Goal: Information Seeking & Learning: Find specific fact

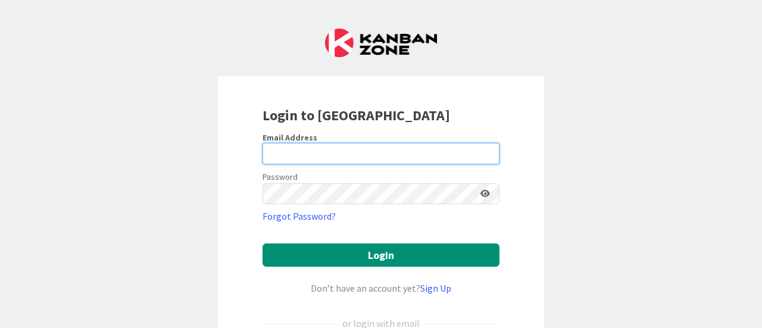
click at [325, 151] on input "email" at bounding box center [381, 153] width 237 height 21
type input "[EMAIL_ADDRESS][DOMAIN_NAME]"
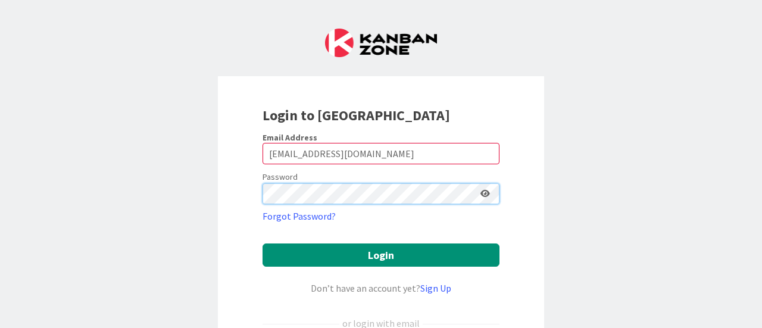
click at [263, 244] on button "Login" at bounding box center [381, 255] width 237 height 23
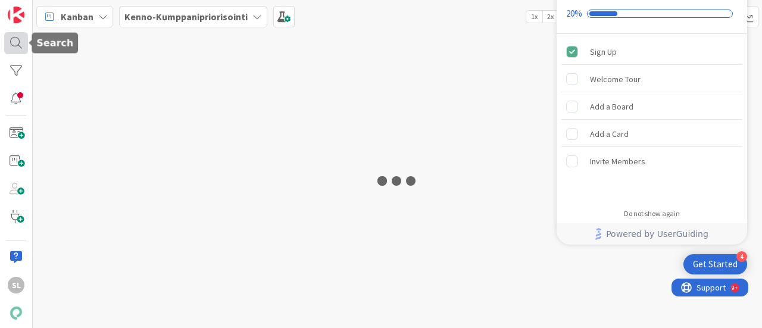
click at [15, 44] on div at bounding box center [16, 43] width 24 height 22
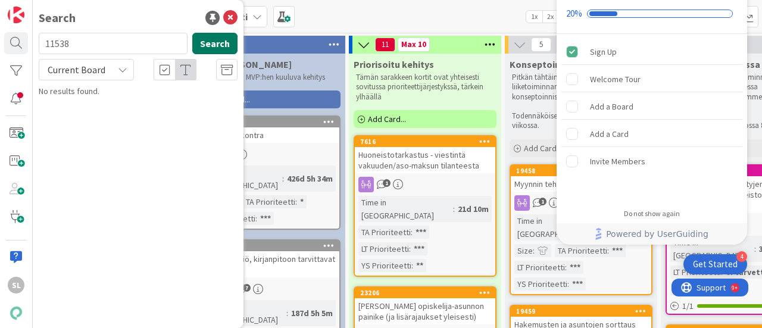
type input "11538"
click at [228, 40] on button "Search" at bounding box center [214, 43] width 45 height 21
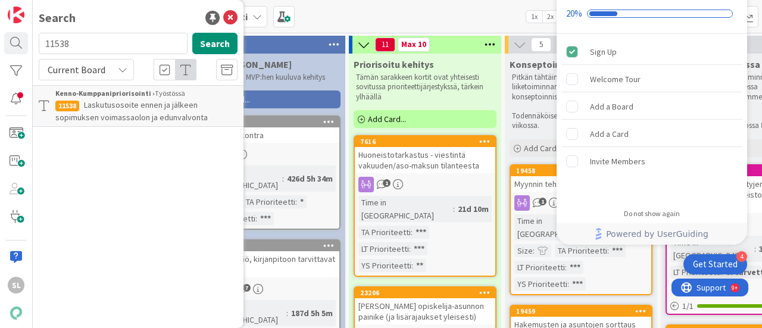
click at [191, 101] on span "Laskutusosoite ennen ja jälkeen sopimuksen voimassaolon ja edunvalvonta" at bounding box center [131, 110] width 152 height 23
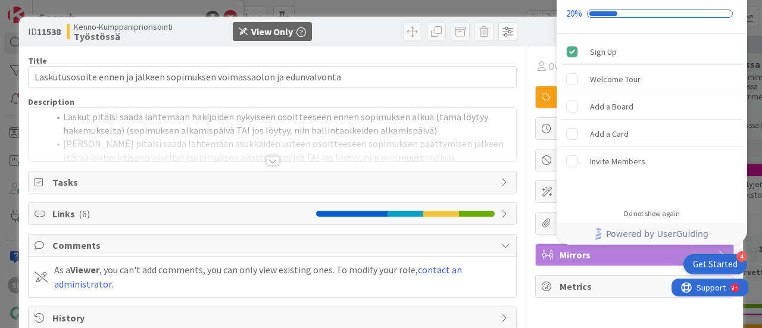
scroll to position [24, 0]
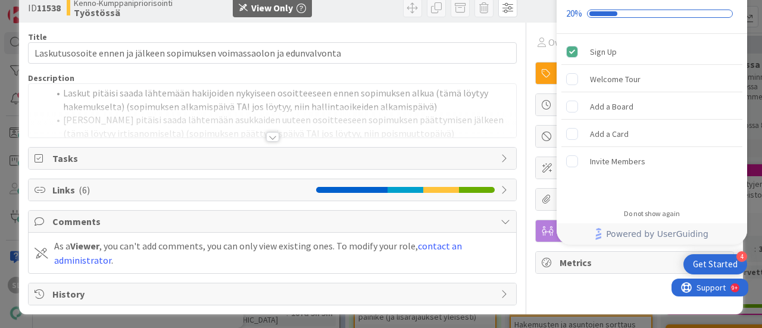
click at [268, 133] on div at bounding box center [272, 137] width 13 height 10
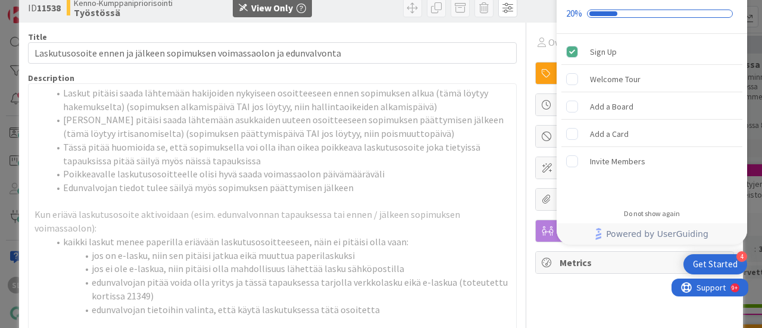
click at [347, 163] on li "Tässä pitää huomioida se, että sopimuksella voi olla ihan oikea poikkeava lasku…" at bounding box center [280, 154] width 462 height 27
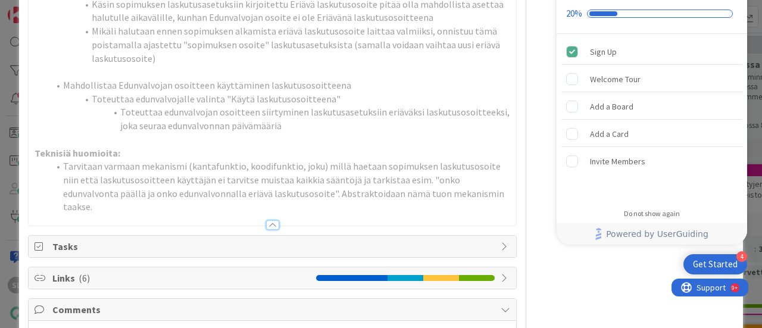
scroll to position [917, 0]
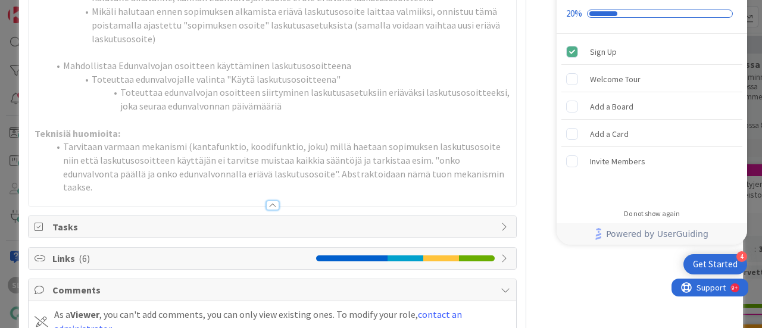
drag, startPoint x: 447, startPoint y: 219, endPoint x: 276, endPoint y: 190, distance: 173.4
click at [276, 113] on li "Toteuttaa edunvalvojan osoitteen siirtyminen laskutusasetuksiin eriäväksi lasku…" at bounding box center [280, 99] width 462 height 27
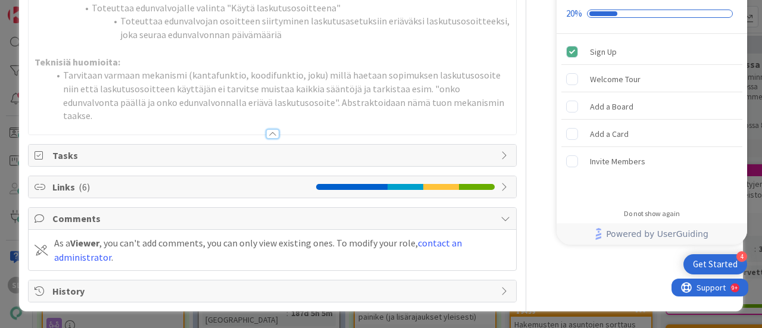
click at [67, 191] on span "Links ( 6 )" at bounding box center [181, 187] width 258 height 14
